Goal: Task Accomplishment & Management: Manage account settings

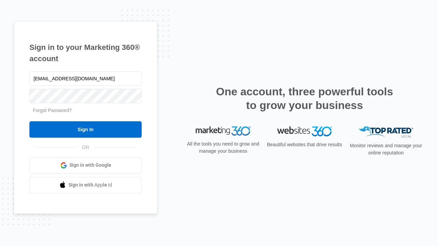
type input "[EMAIL_ADDRESS][DOMAIN_NAME]"
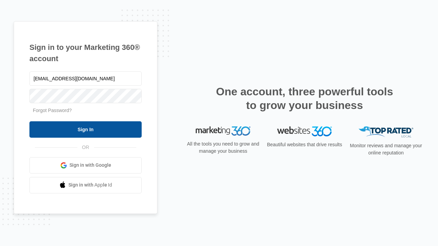
click at [86, 129] on input "Sign In" at bounding box center [85, 130] width 112 height 16
